Goal: Information Seeking & Learning: Check status

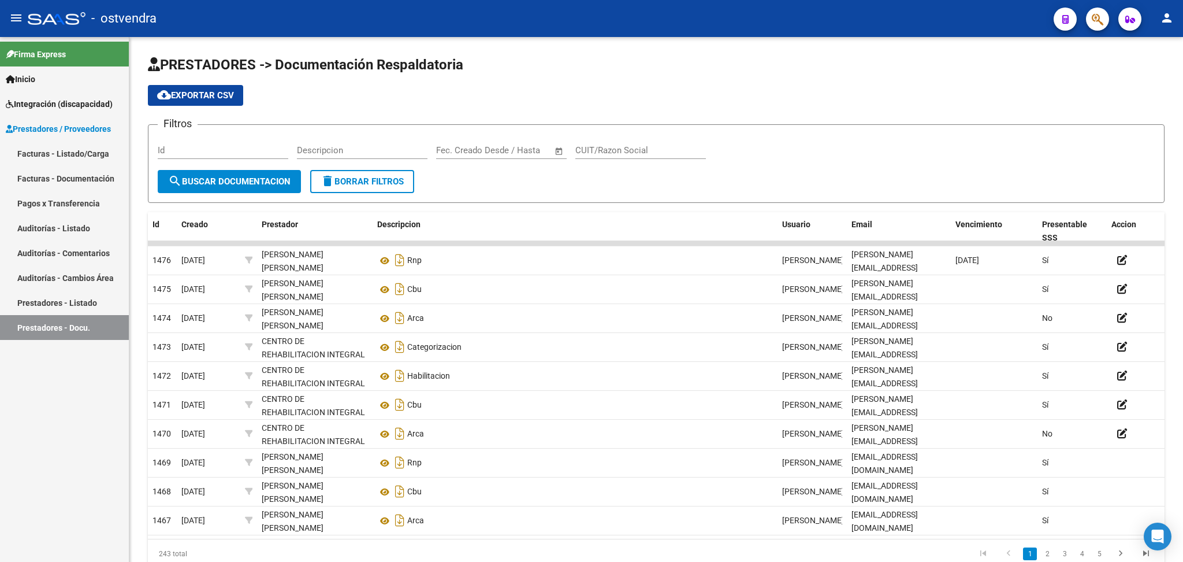
click at [42, 101] on span "Integración (discapacidad)" at bounding box center [59, 104] width 107 height 13
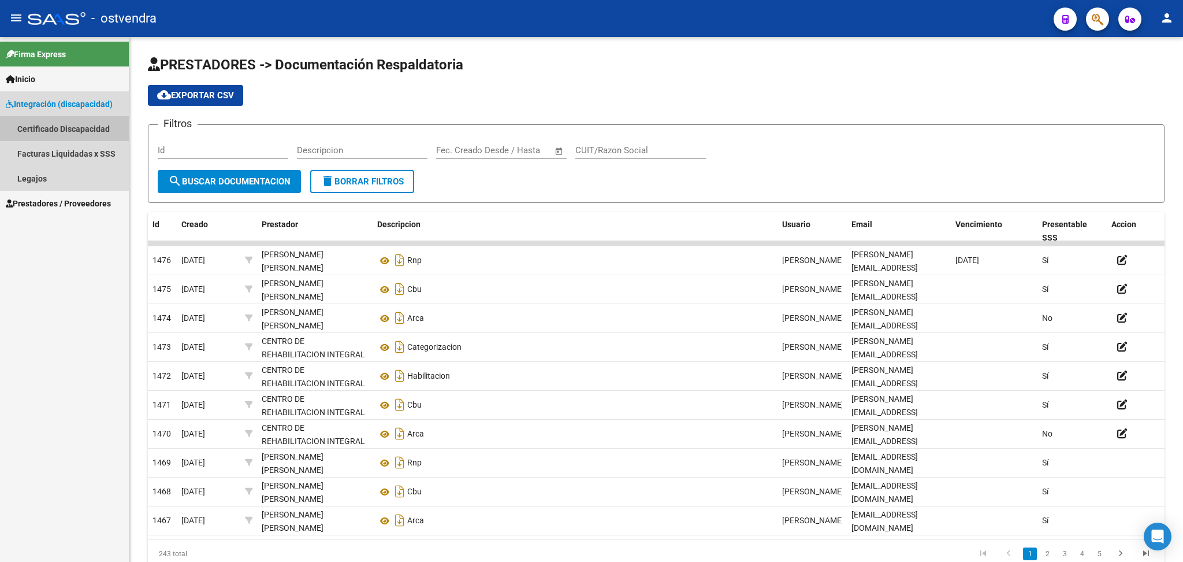
click at [43, 124] on link "Certificado Discapacidad" at bounding box center [64, 128] width 129 height 25
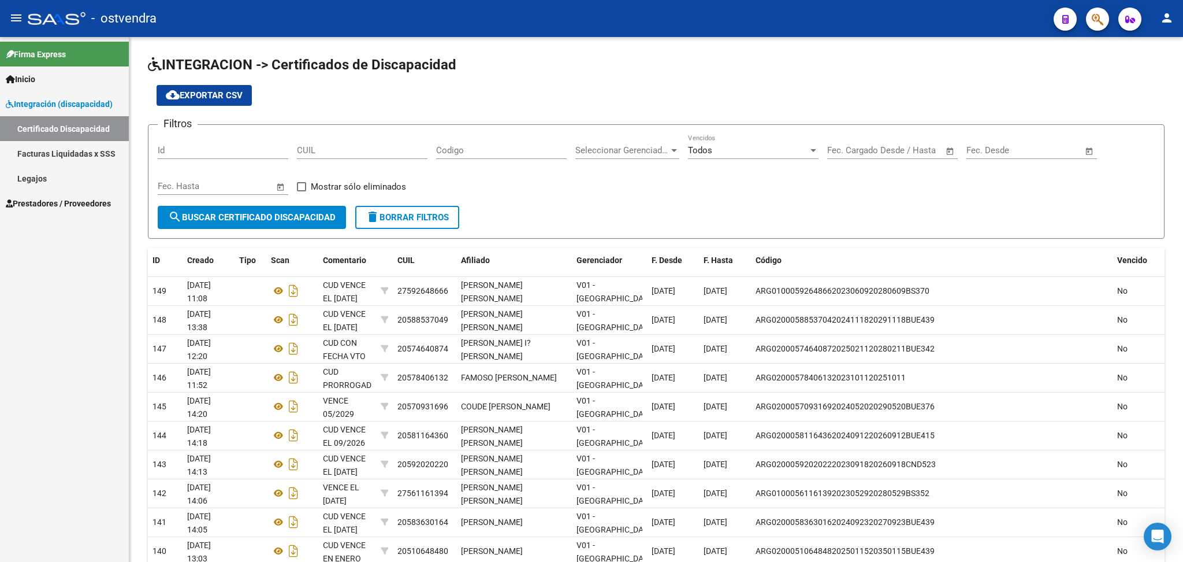
click at [35, 175] on link "Legajos" at bounding box center [64, 178] width 129 height 25
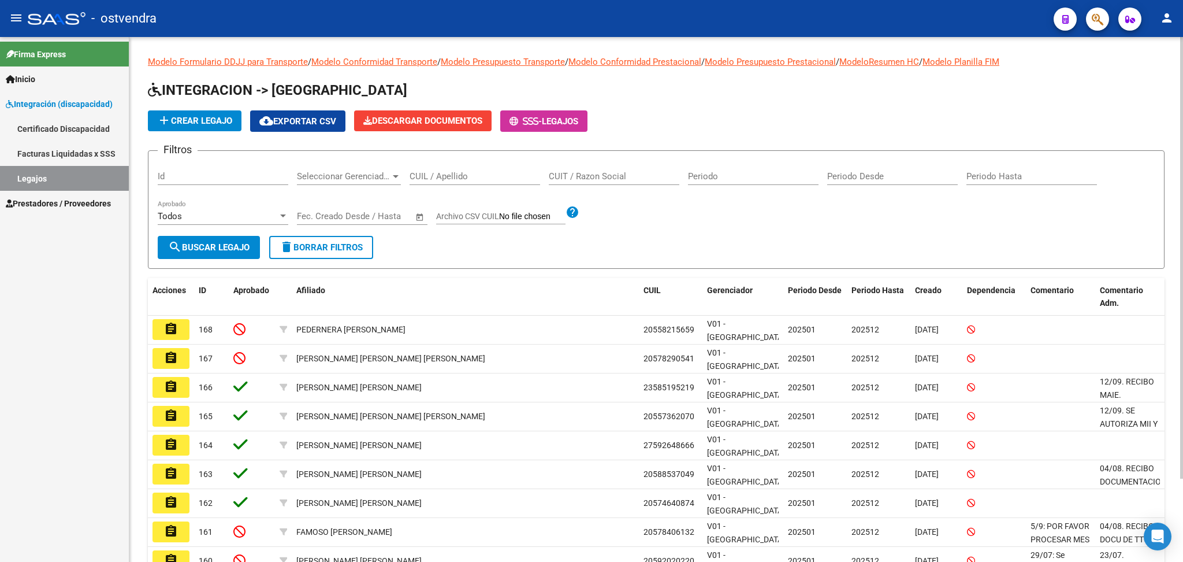
click at [603, 171] on input "CUIT / Razon Social" at bounding box center [614, 176] width 131 height 10
click at [245, 248] on span "search Buscar Legajo" at bounding box center [208, 247] width 81 height 10
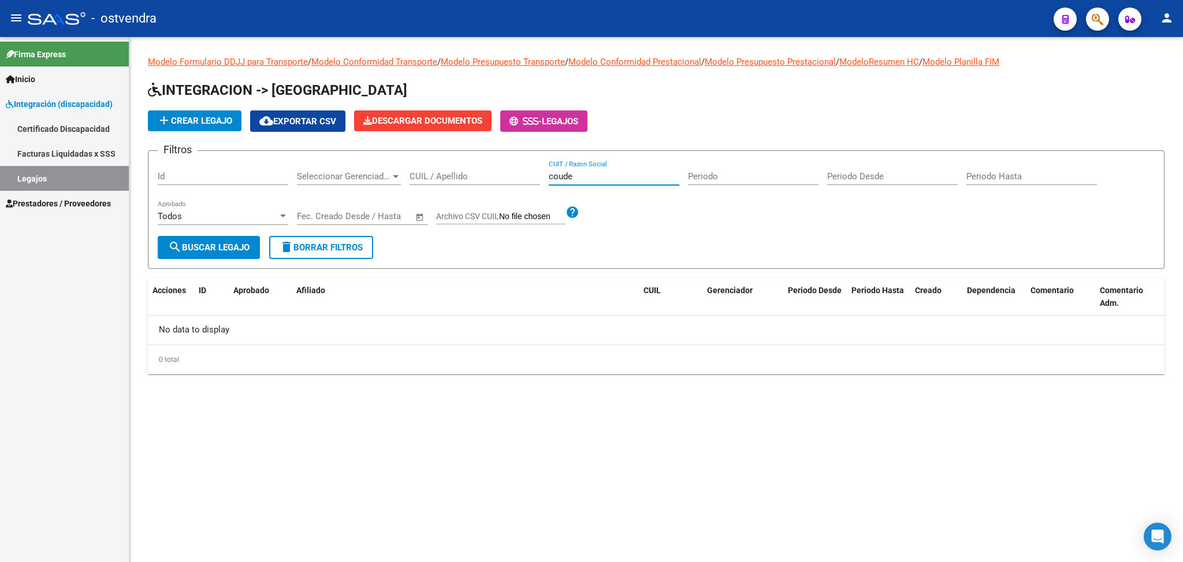
click at [589, 175] on input "coude" at bounding box center [614, 176] width 131 height 10
type input "c"
click at [207, 243] on span "search Buscar Legajo" at bounding box center [208, 247] width 81 height 10
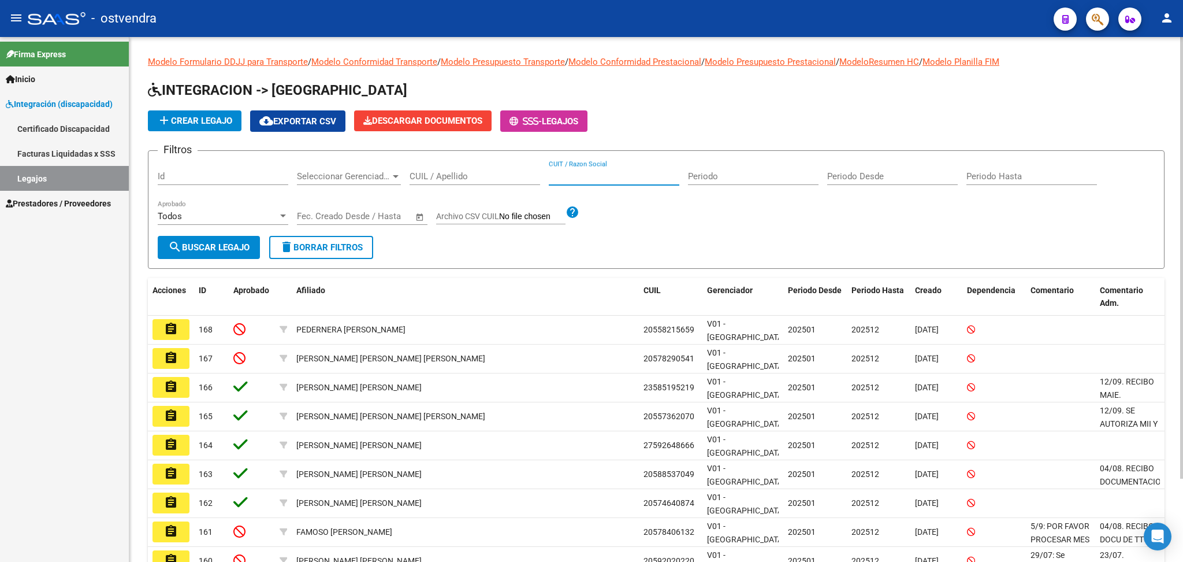
click at [570, 171] on input "CUIT / Razon Social" at bounding box center [614, 176] width 131 height 10
click at [503, 171] on input "CUIL / Apellido" at bounding box center [475, 176] width 131 height 10
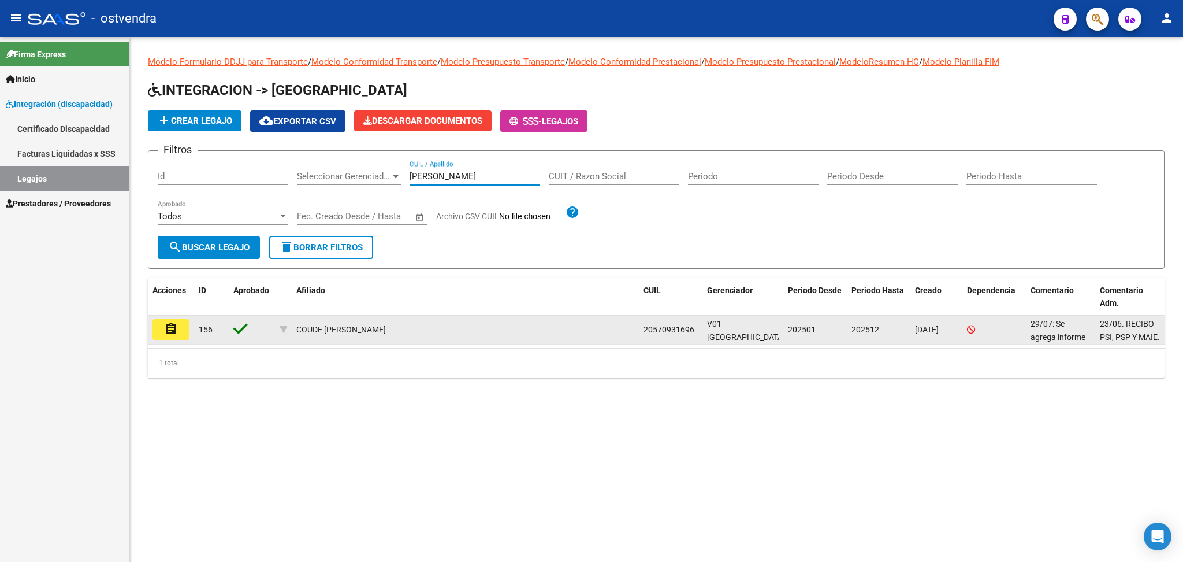
type input "[PERSON_NAME]"
click at [164, 325] on mat-icon "assignment" at bounding box center [171, 329] width 14 height 14
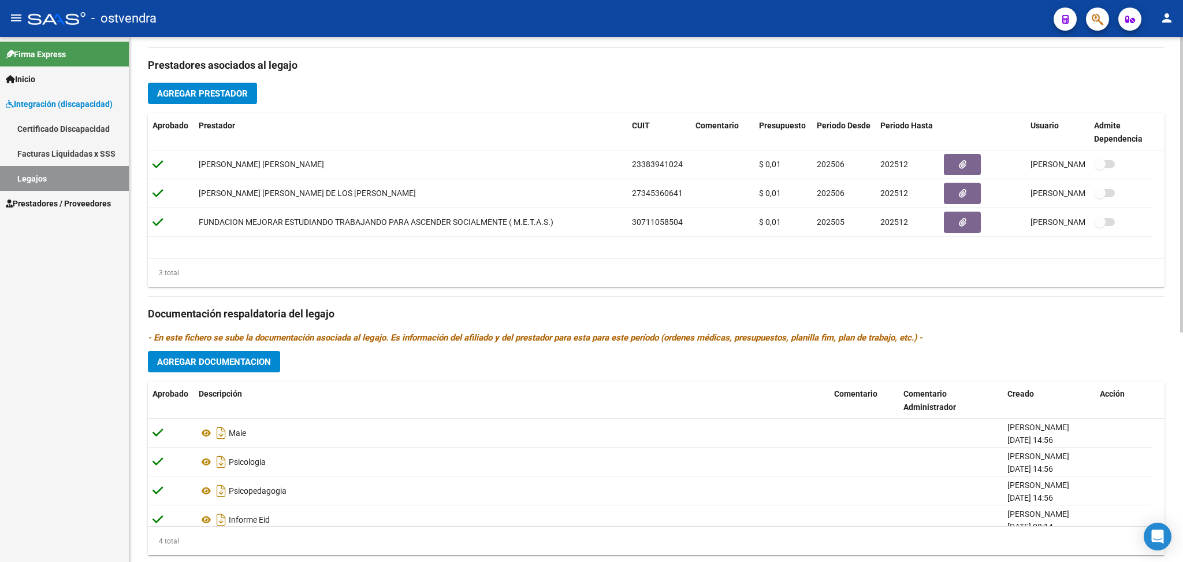
scroll to position [409, 0]
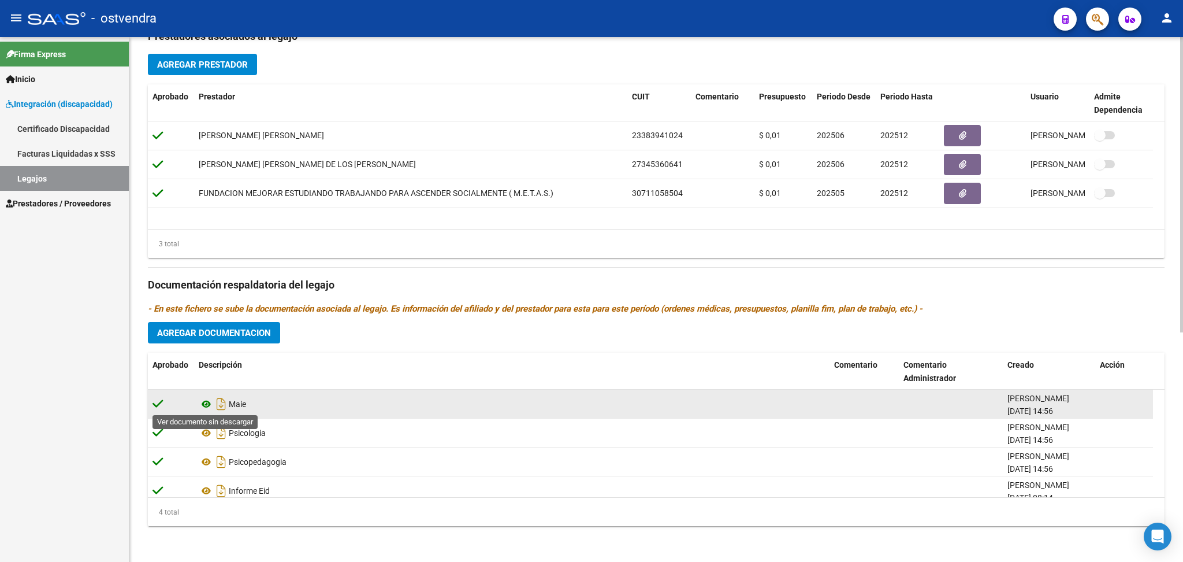
click at [203, 406] on icon at bounding box center [206, 404] width 15 height 14
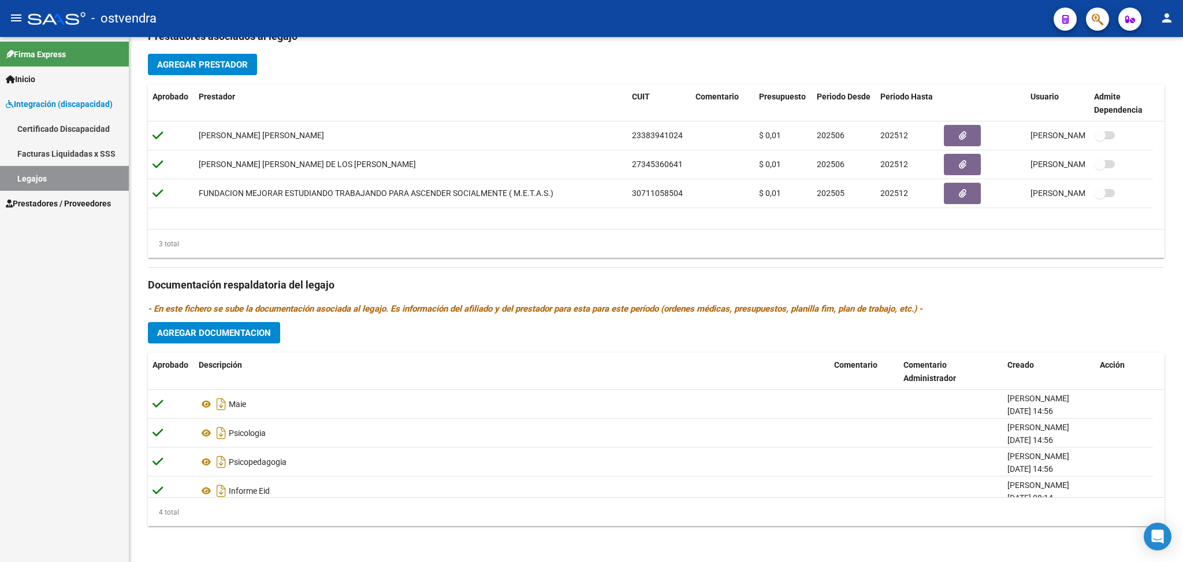
click at [50, 202] on span "Prestadores / Proveedores" at bounding box center [58, 203] width 105 height 13
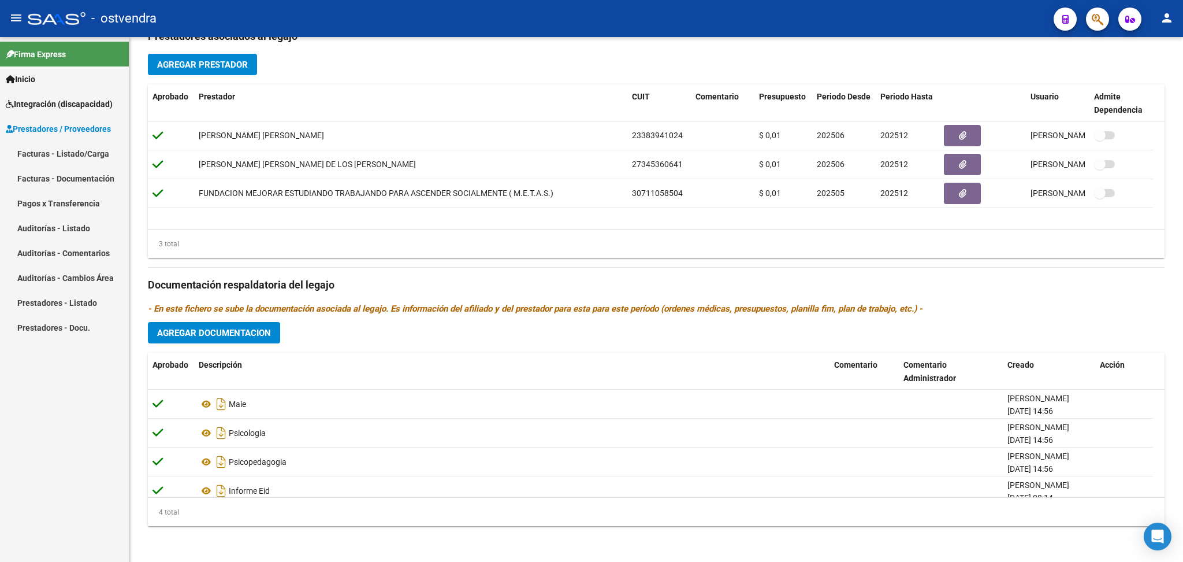
click at [51, 153] on link "Facturas - Listado/Carga" at bounding box center [64, 153] width 129 height 25
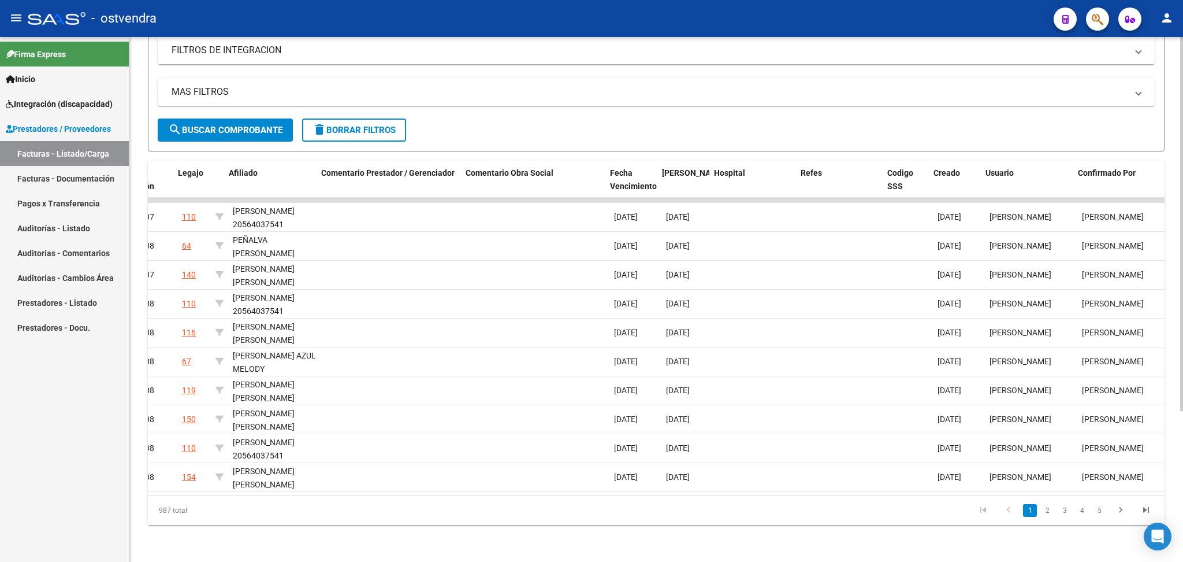
scroll to position [0, 1789]
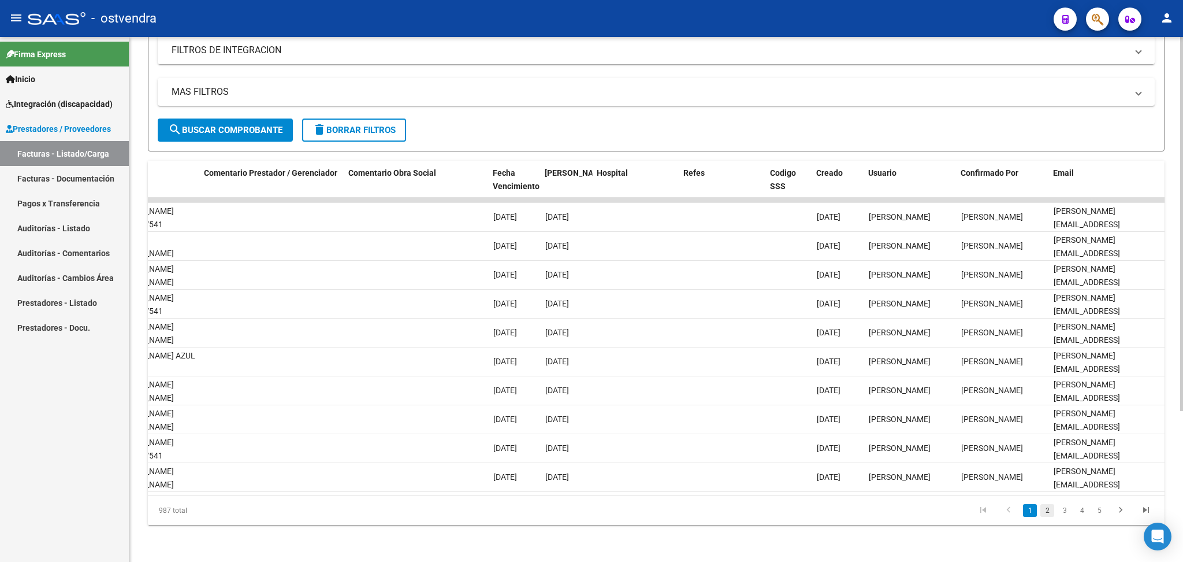
click at [1048, 510] on link "2" at bounding box center [1047, 510] width 14 height 13
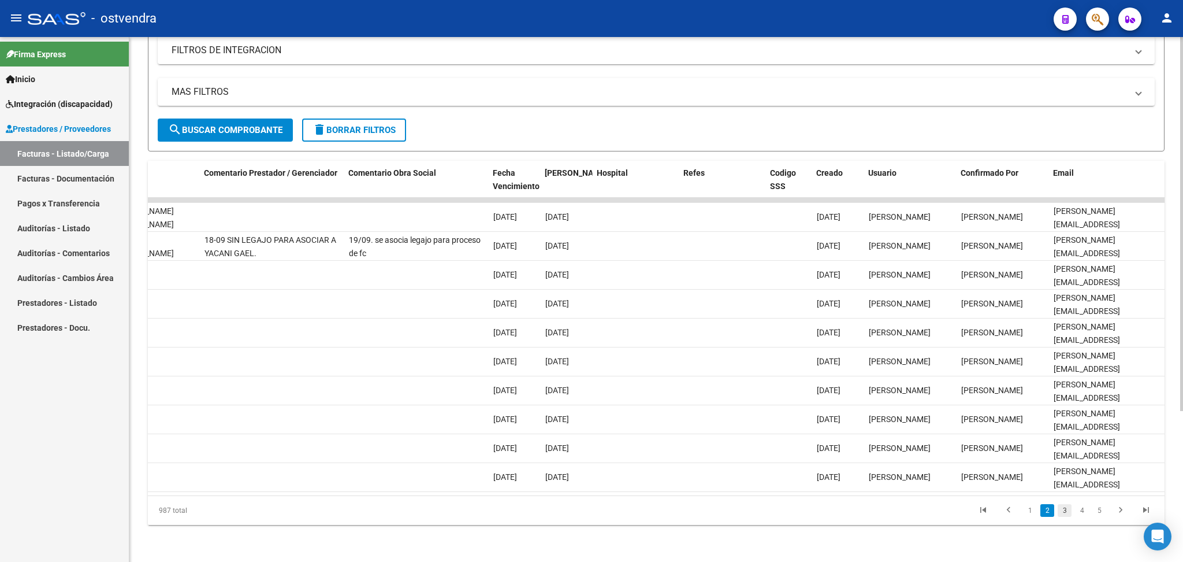
click at [1059, 510] on link "3" at bounding box center [1065, 510] width 14 height 13
click at [1083, 512] on link "4" at bounding box center [1082, 510] width 14 height 13
click at [1094, 514] on link "6" at bounding box center [1099, 510] width 14 height 13
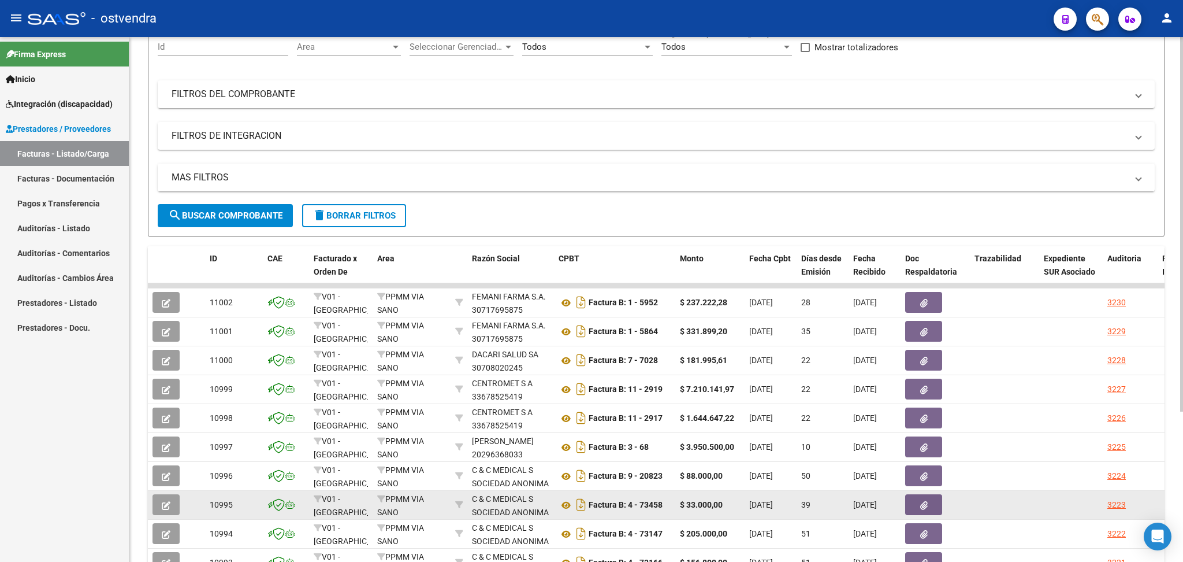
scroll to position [0, 0]
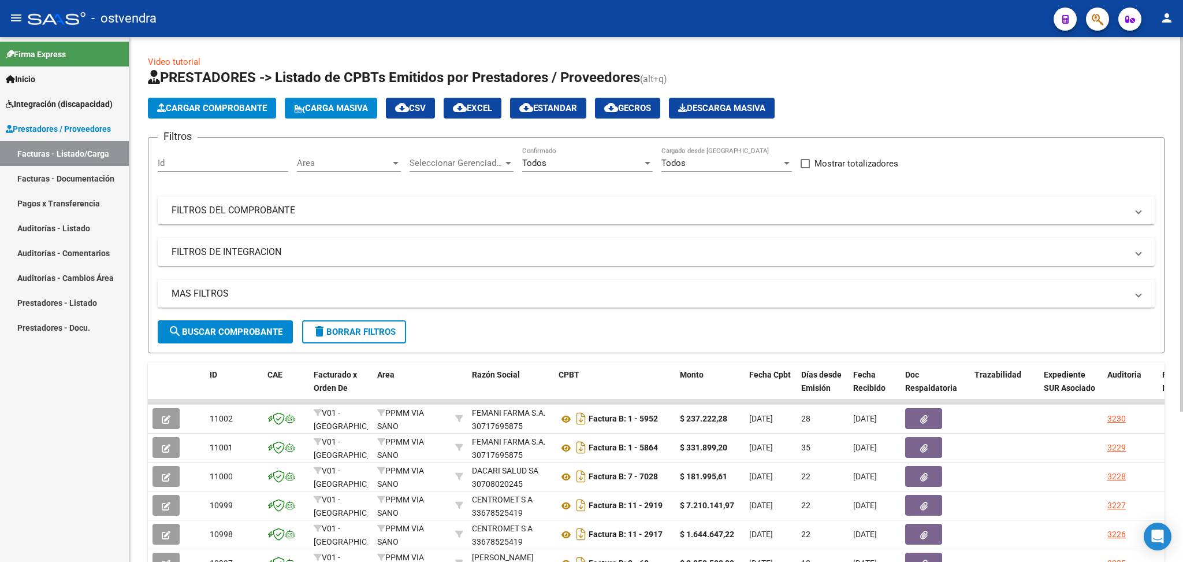
click at [395, 162] on div at bounding box center [396, 163] width 6 height 3
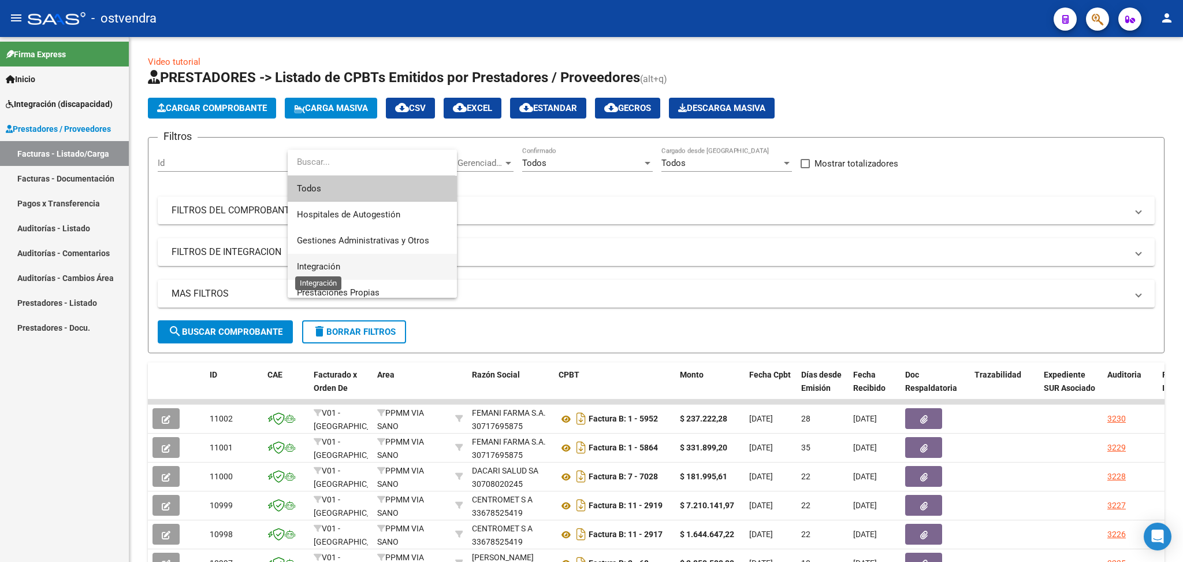
click at [336, 270] on span "Integración" at bounding box center [318, 266] width 43 height 10
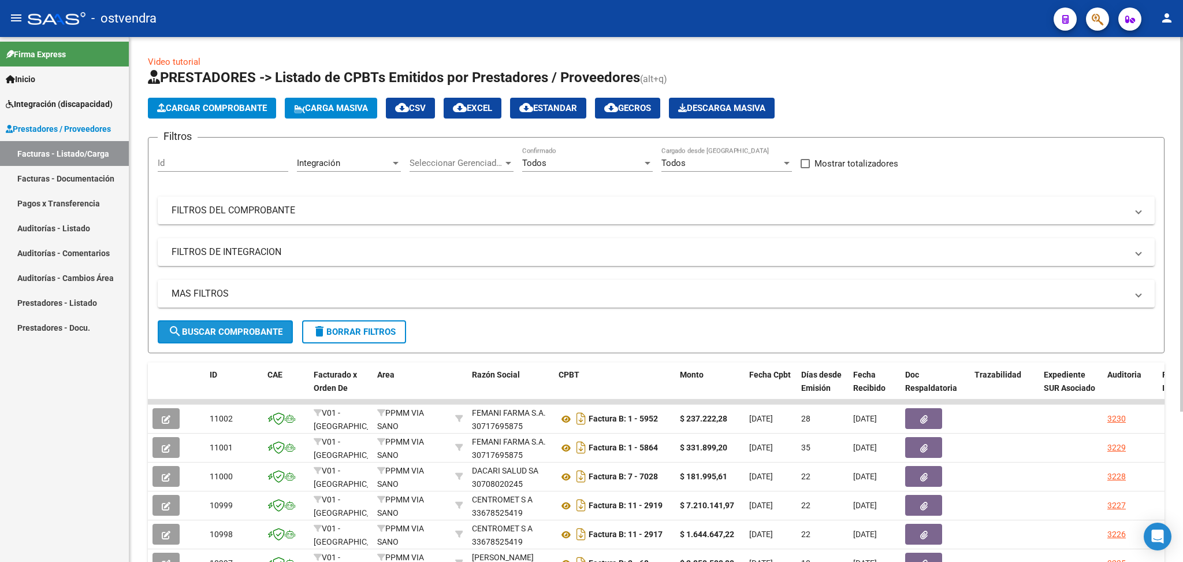
click at [260, 329] on span "search Buscar Comprobante" at bounding box center [225, 331] width 114 height 10
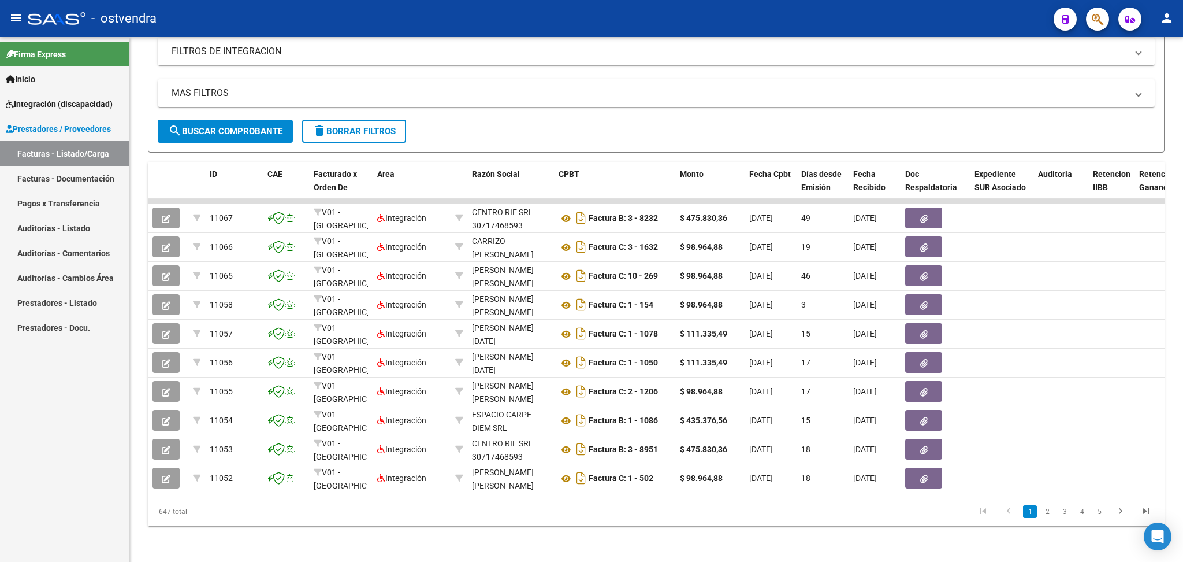
scroll to position [211, 0]
drag, startPoint x: 498, startPoint y: 484, endPoint x: 979, endPoint y: 489, distance: 480.7
click at [1040, 488] on datatable-body "11067 V01 - Viasano Integración CENTRO RIE SRL 30717468593 Factura B: 3 - 8232 …" at bounding box center [656, 347] width 1017 height 298
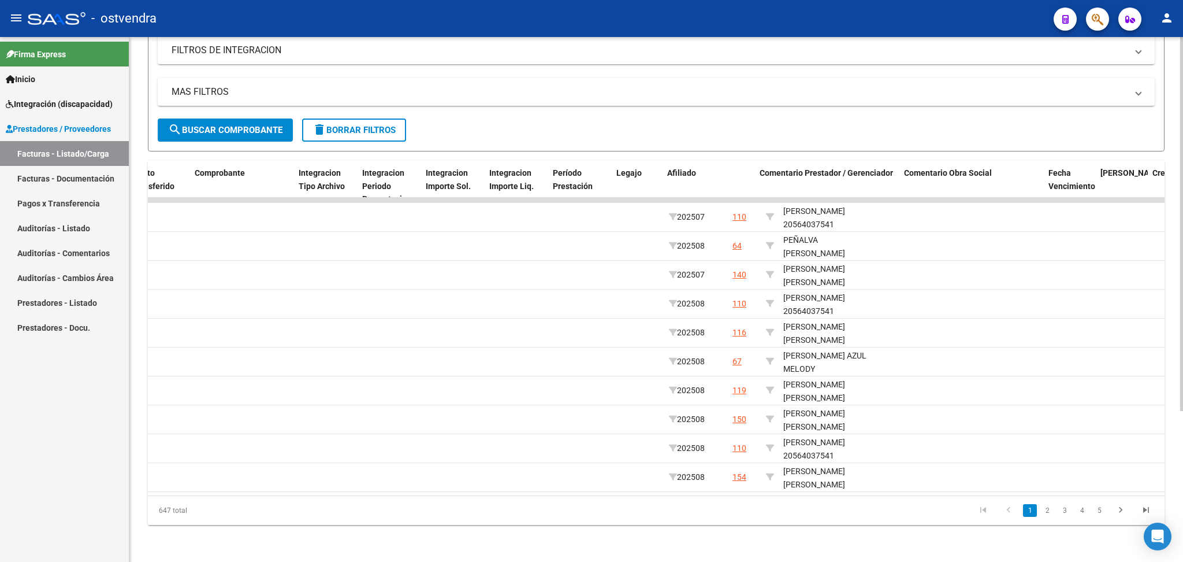
scroll to position [0, 1166]
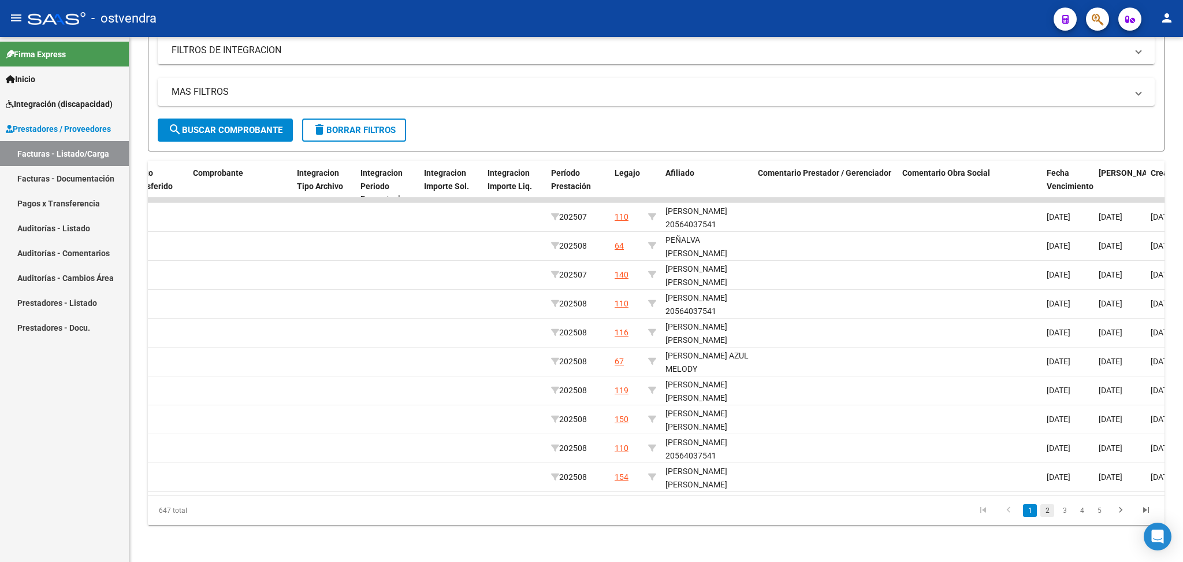
click at [1047, 511] on link "2" at bounding box center [1047, 510] width 14 height 13
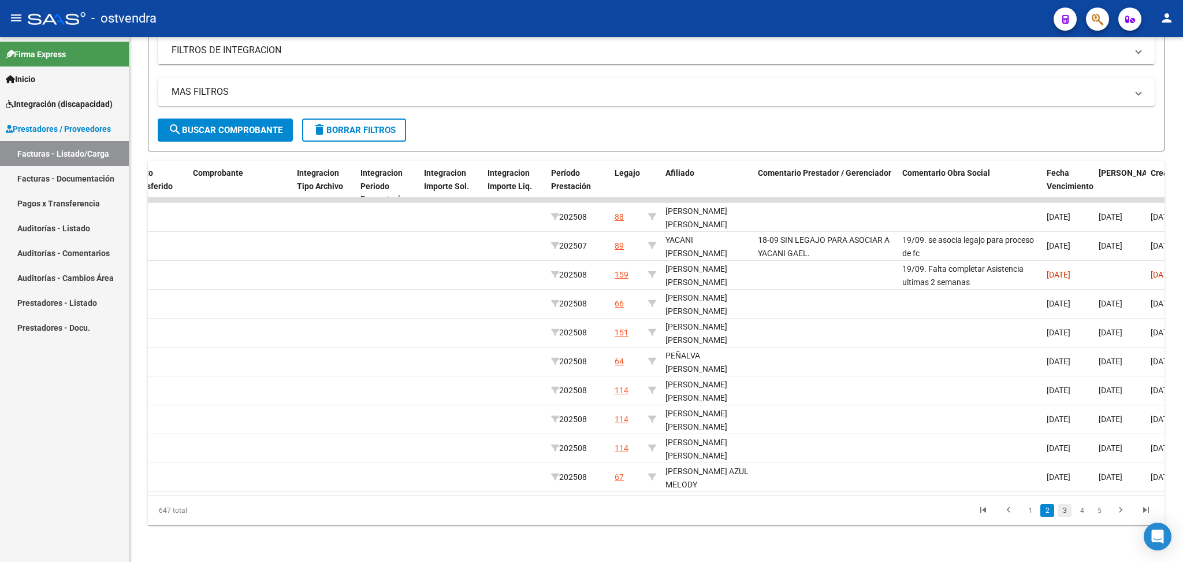
click at [1066, 510] on link "3" at bounding box center [1065, 510] width 14 height 13
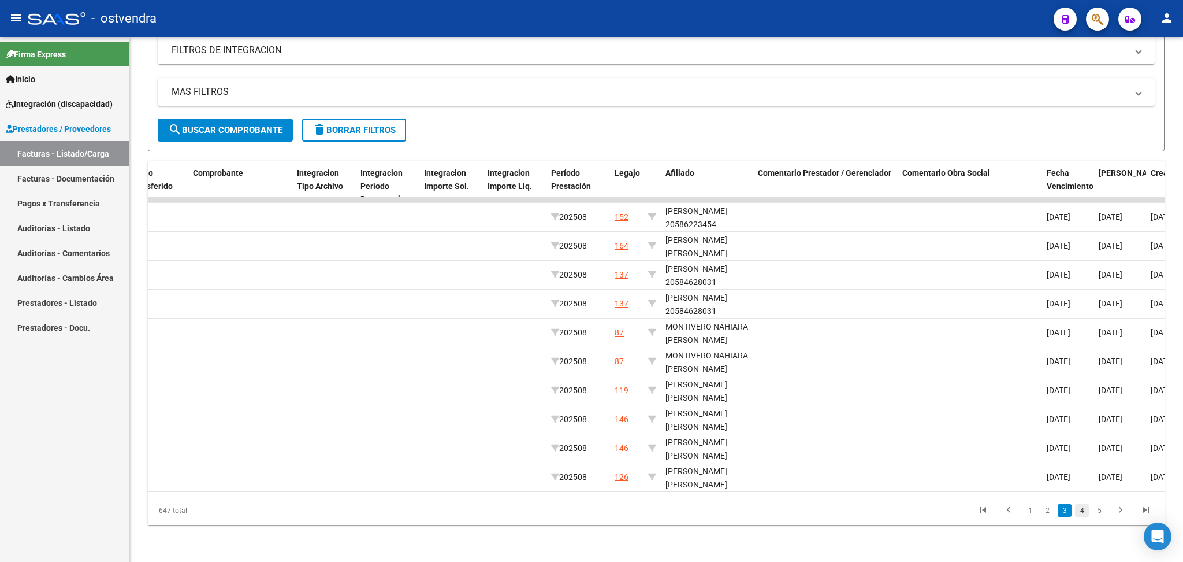
click at [1079, 510] on link "4" at bounding box center [1082, 510] width 14 height 13
click at [1082, 511] on link "5" at bounding box center [1082, 510] width 14 height 13
click at [1086, 510] on link "6" at bounding box center [1082, 510] width 14 height 13
click at [1097, 511] on link "8" at bounding box center [1099, 510] width 14 height 13
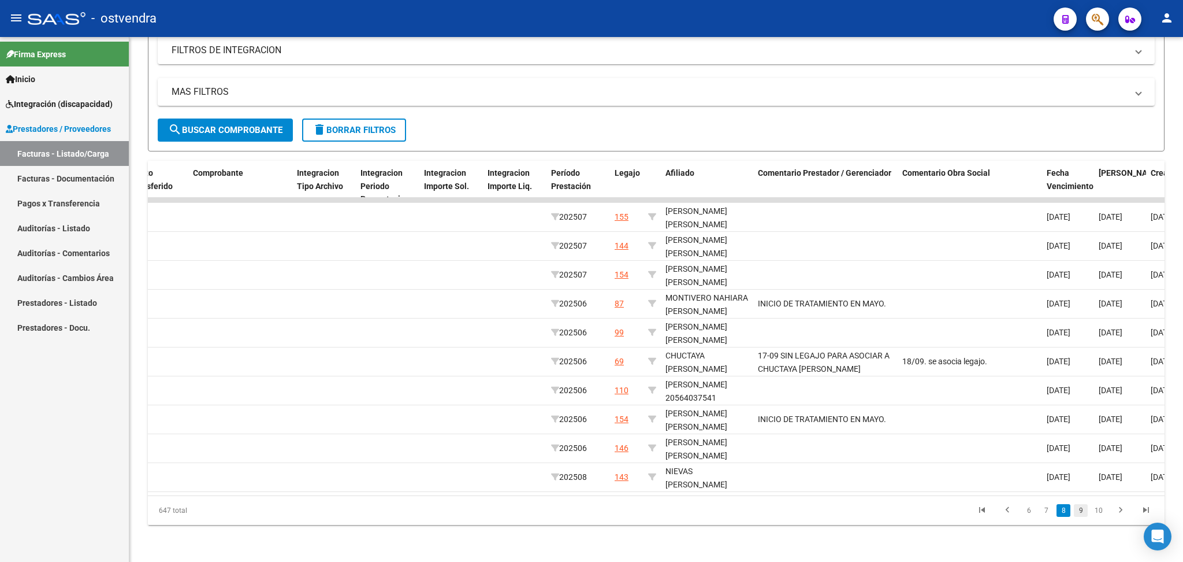
click at [1081, 514] on link "9" at bounding box center [1081, 510] width 14 height 13
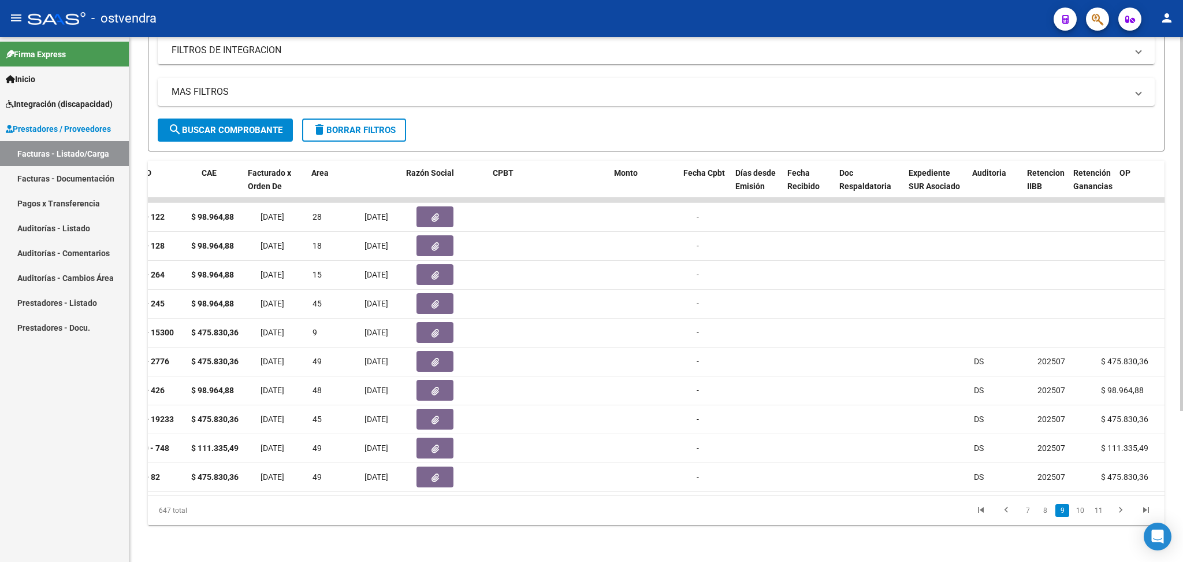
scroll to position [0, 0]
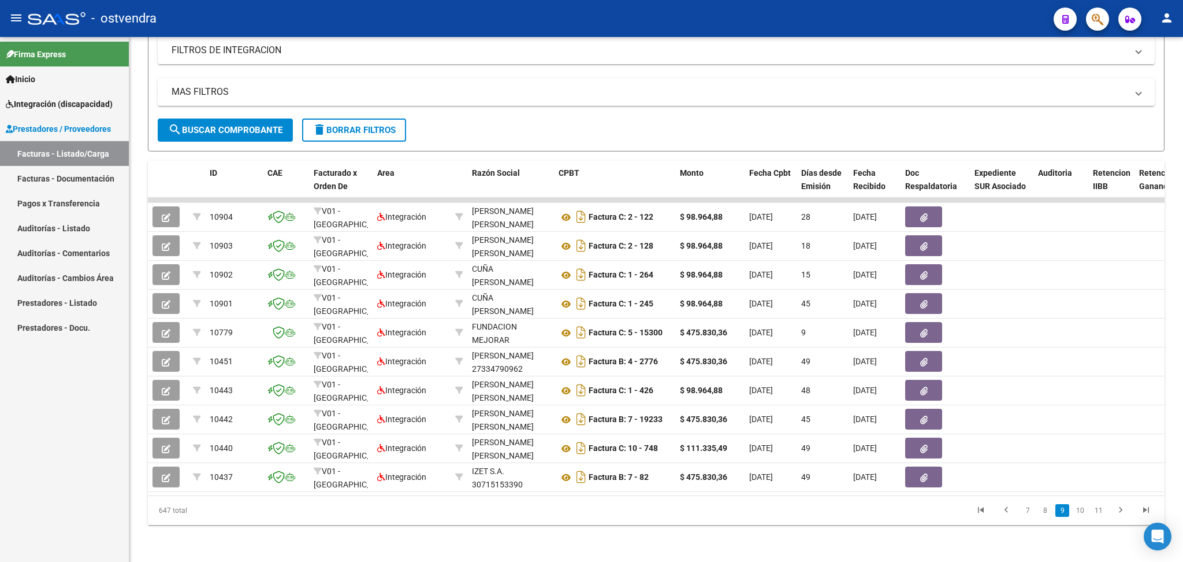
click at [1170, 17] on mat-icon "person" at bounding box center [1167, 18] width 14 height 14
click at [1127, 77] on mat-icon "exit_to_app" at bounding box center [1124, 76] width 14 height 14
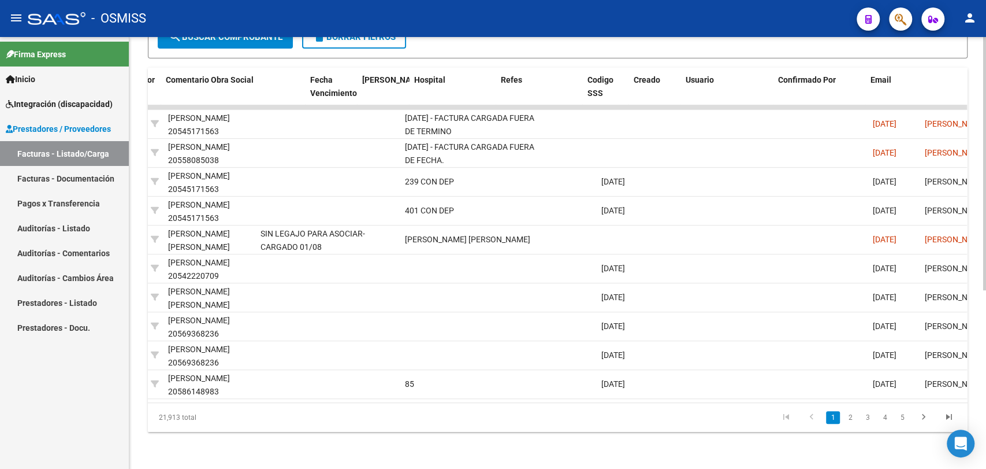
scroll to position [0, 1986]
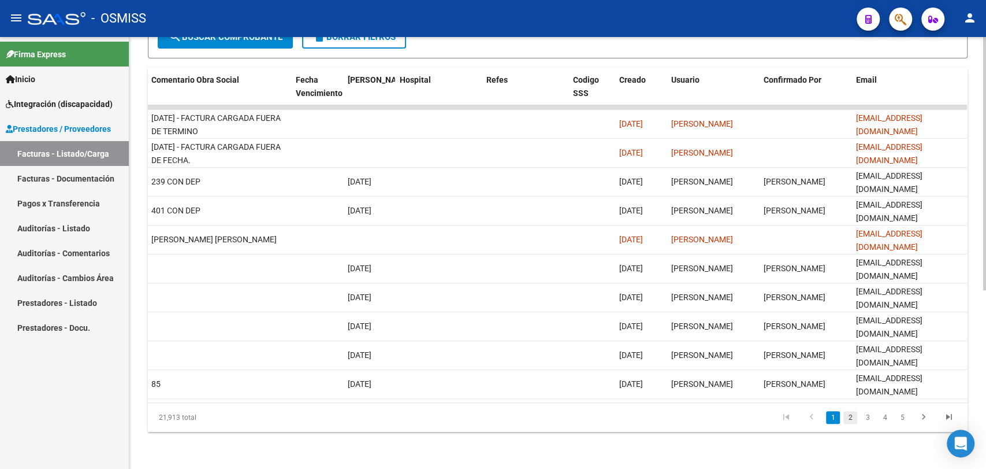
click at [852, 418] on link "2" at bounding box center [850, 417] width 14 height 13
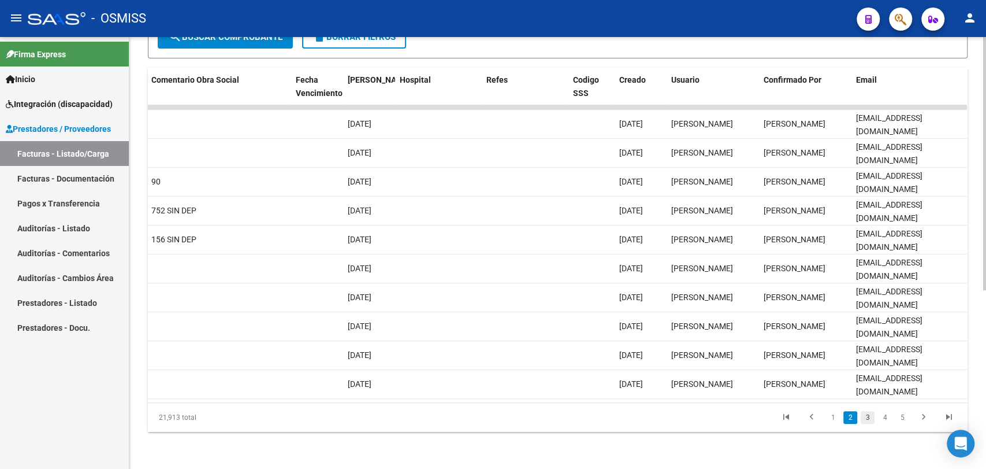
click at [864, 417] on link "3" at bounding box center [868, 417] width 14 height 13
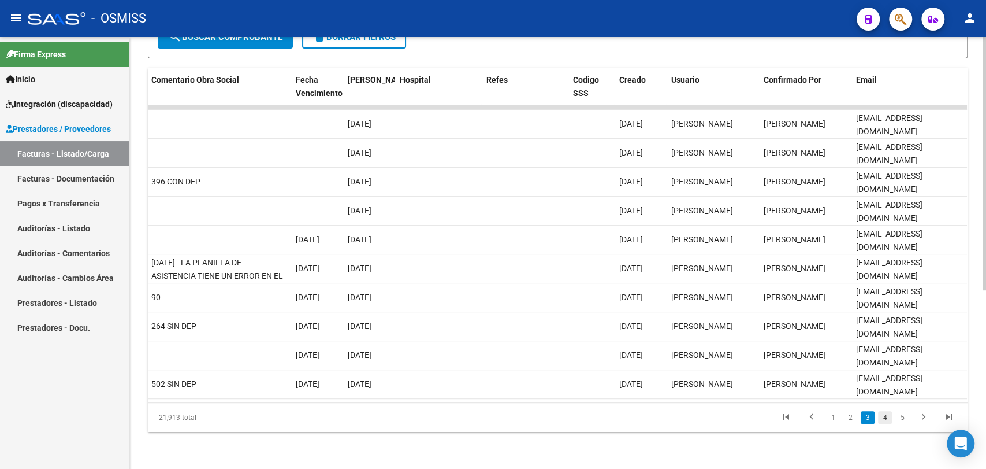
click at [882, 419] on link "4" at bounding box center [885, 417] width 14 height 13
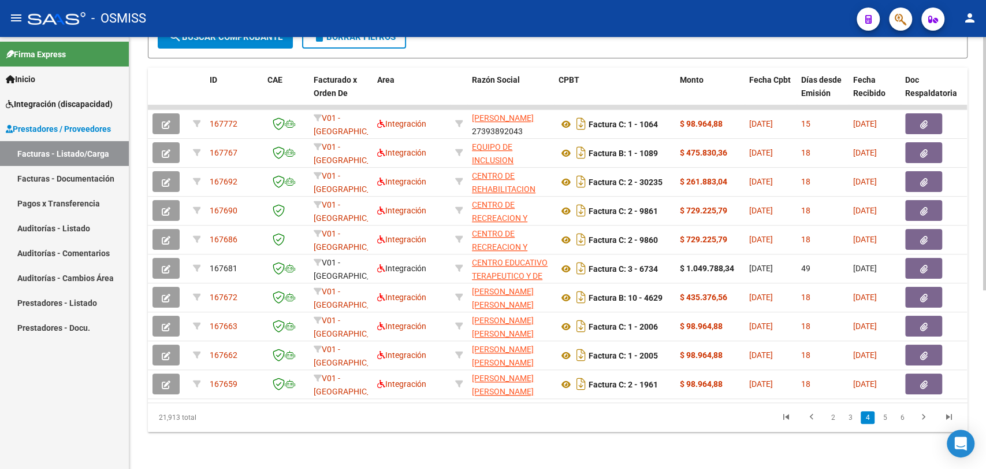
scroll to position [0, 0]
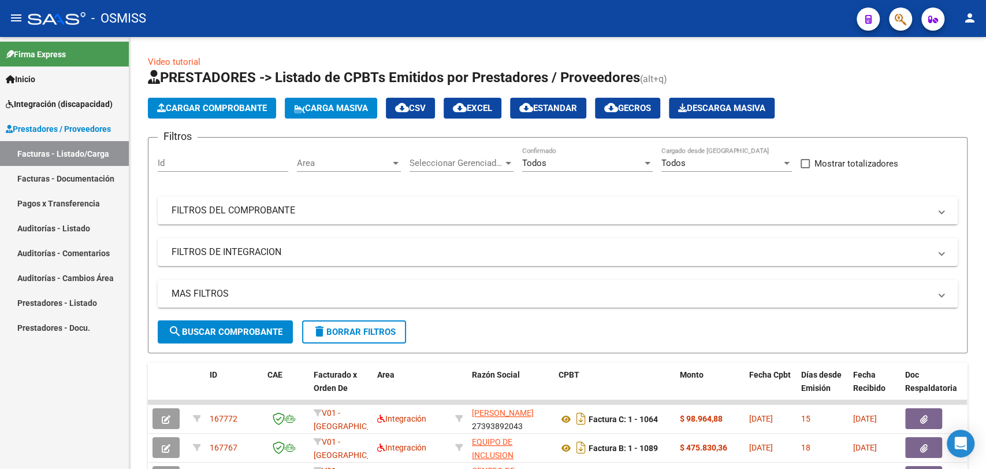
click at [24, 108] on span "Integración (discapacidad)" at bounding box center [59, 104] width 107 height 13
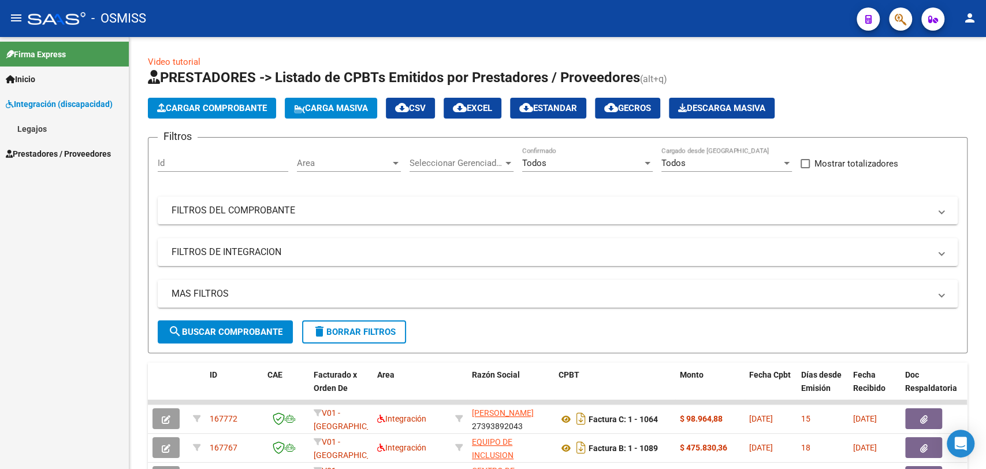
drag, startPoint x: 35, startPoint y: 127, endPoint x: 69, endPoint y: 115, distance: 36.0
click at [36, 127] on link "Legajos" at bounding box center [64, 128] width 129 height 25
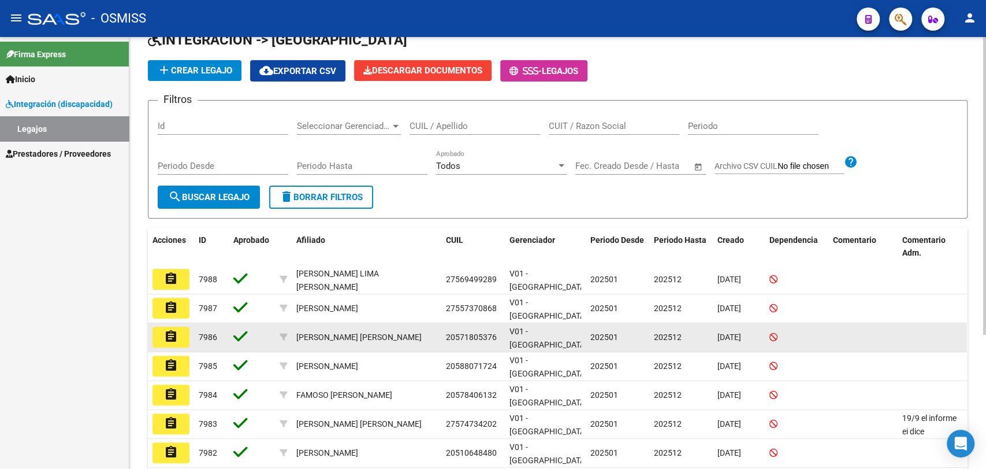
scroll to position [64, 0]
